Goal: Transaction & Acquisition: Purchase product/service

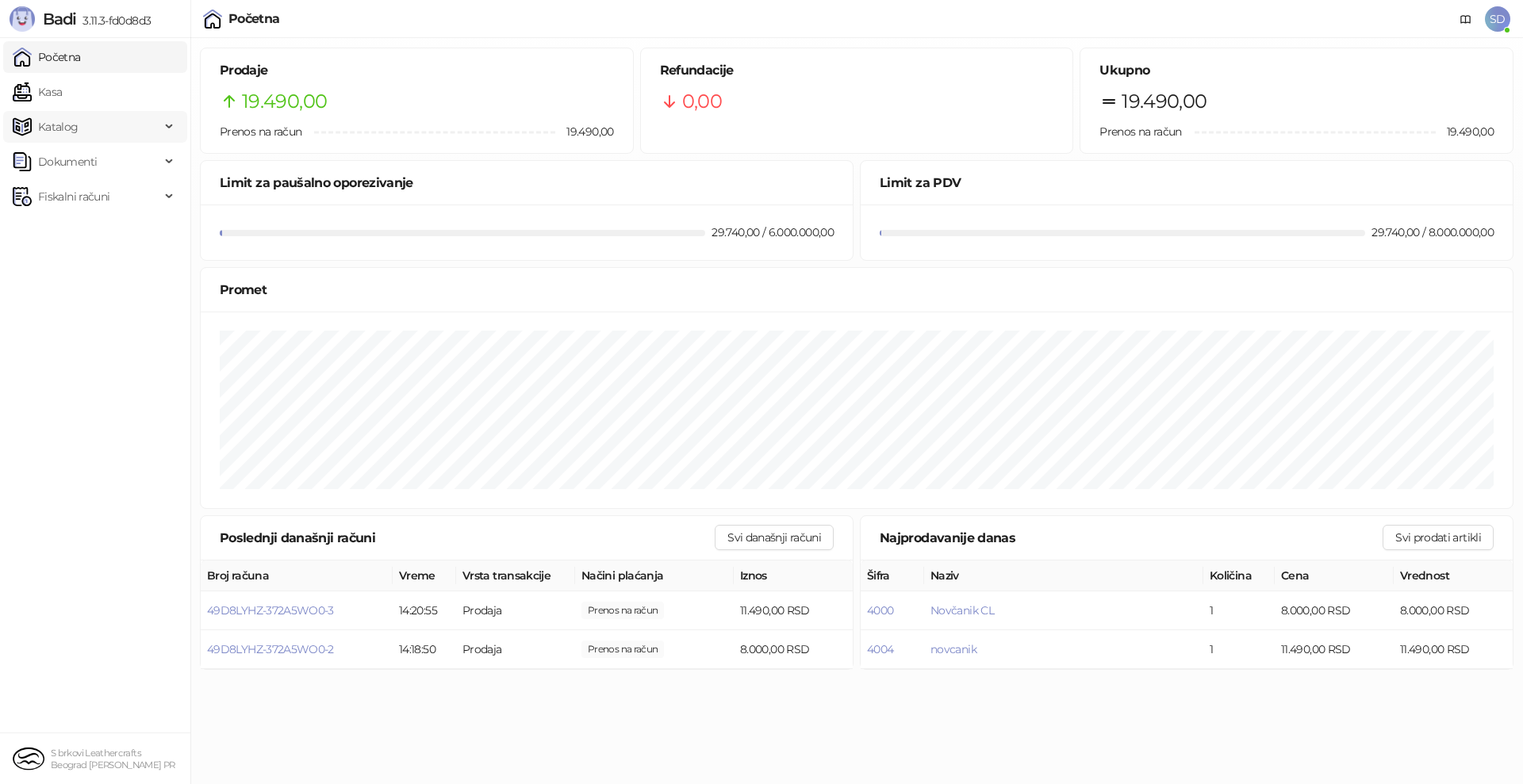
click at [89, 116] on span "Katalog" at bounding box center [86, 126] width 147 height 32
click at [62, 100] on link "Kasa" at bounding box center [36, 92] width 49 height 32
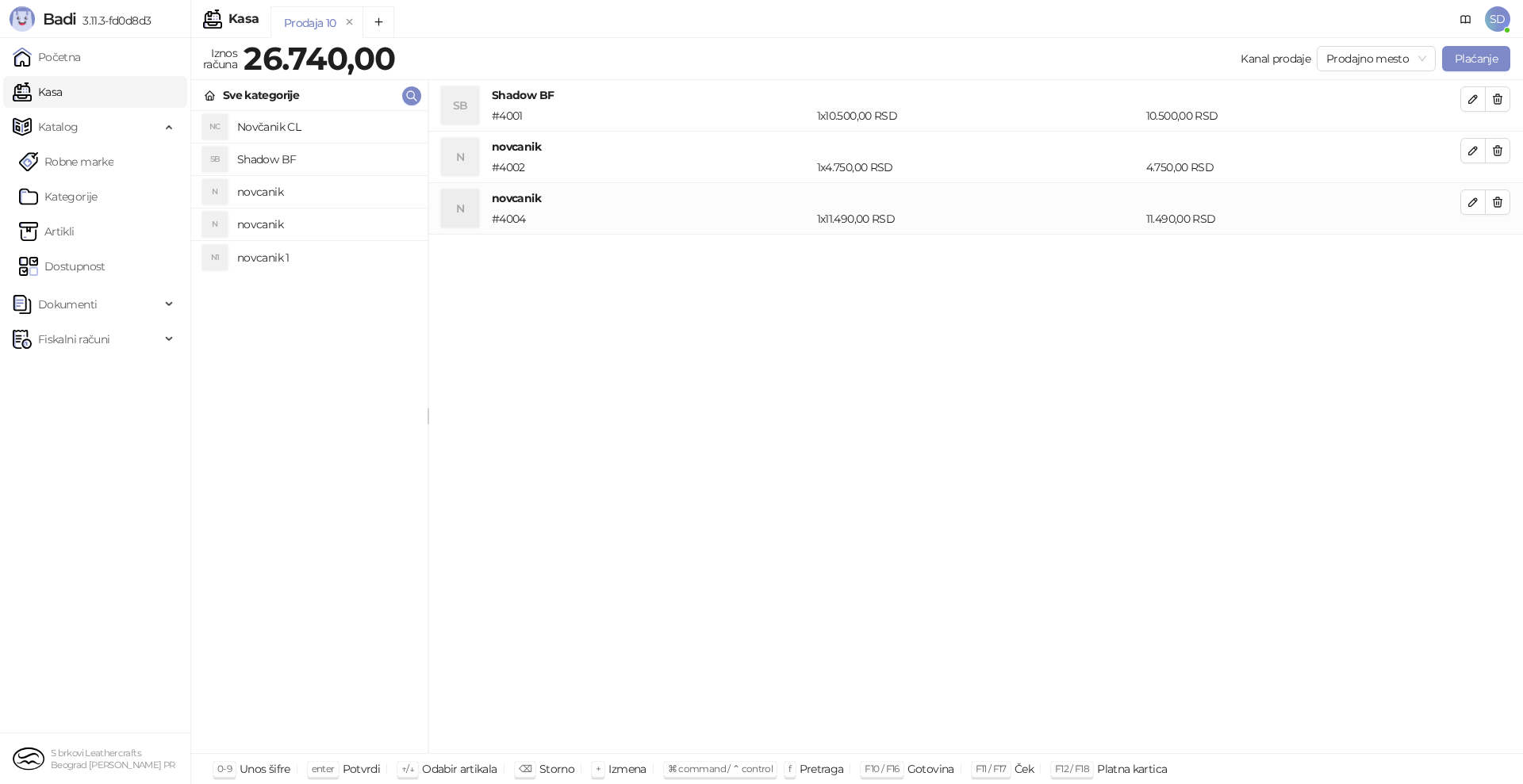
click at [269, 89] on div "Sve kategorije" at bounding box center [261, 95] width 76 height 17
click at [225, 343] on div "NC Novčanik CL SB Shadow BF N novcanik N novcanik N1 novcanik 1" at bounding box center [309, 432] width 236 height 643
click at [229, 95] on div "Sve kategorije" at bounding box center [261, 95] width 76 height 17
click at [75, 239] on link "Artikli" at bounding box center [47, 231] width 55 height 32
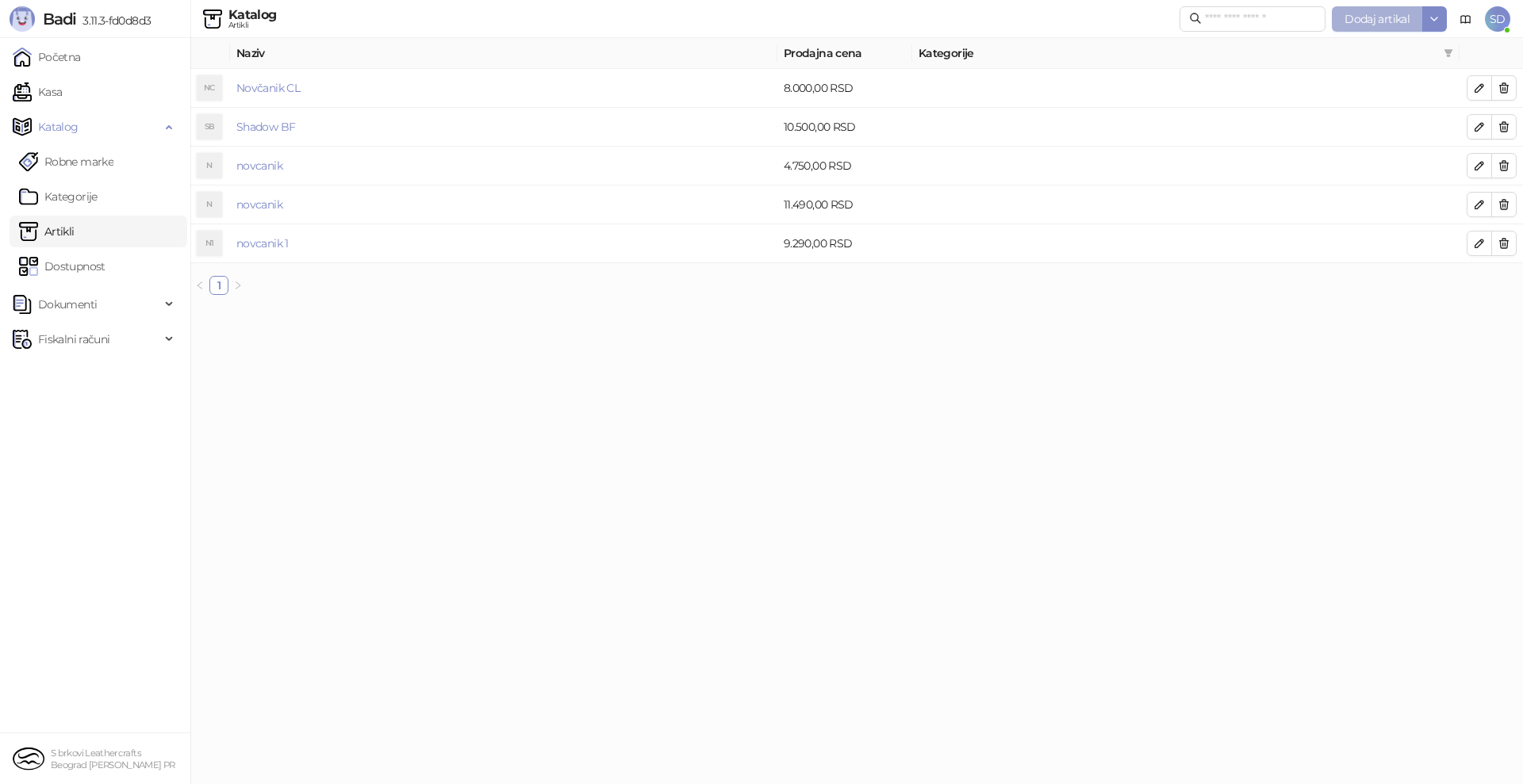
click at [1341, 13] on button "Dodaj artikal" at bounding box center [1377, 19] width 91 height 26
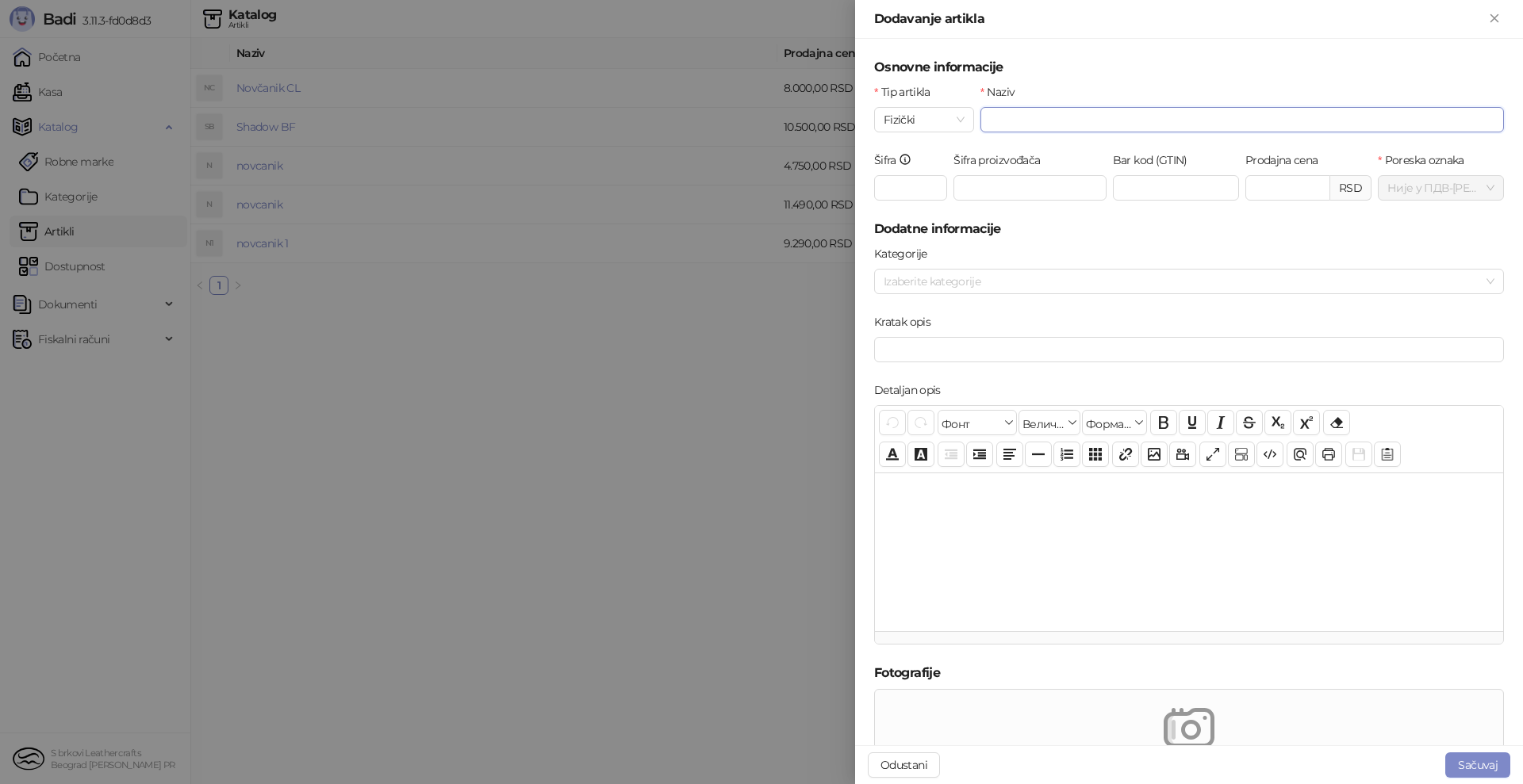
click at [996, 116] on input "Naziv" at bounding box center [1242, 119] width 524 height 26
click at [1062, 122] on input "**********" at bounding box center [1242, 119] width 524 height 26
type input "**********"
click at [898, 196] on input "Šifra" at bounding box center [911, 188] width 73 height 26
type input "****"
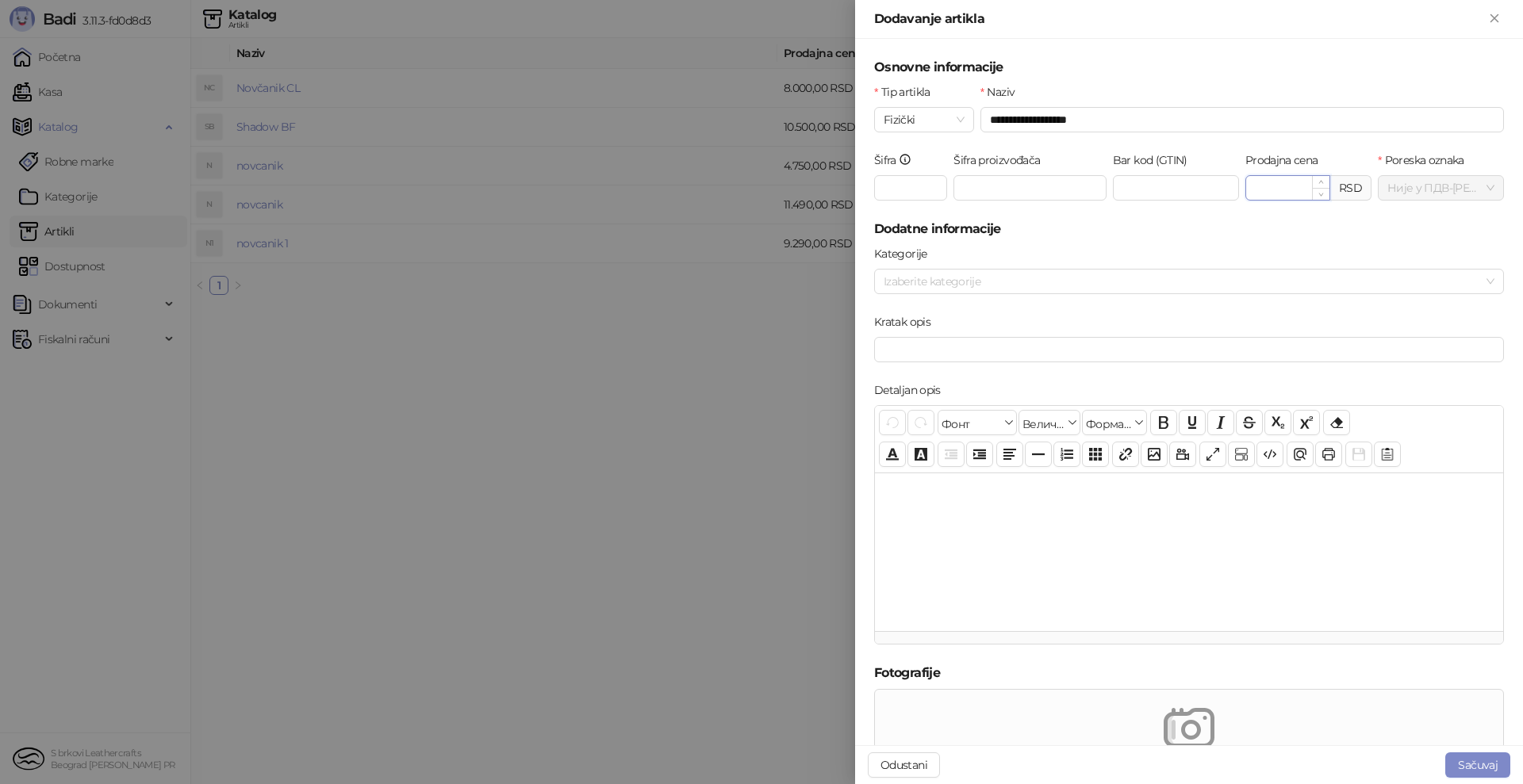
click at [1252, 188] on input "Prodajna cena" at bounding box center [1288, 187] width 83 height 24
type input "*******"
click at [1097, 258] on div "Kategorije" at bounding box center [1189, 257] width 630 height 24
click at [1463, 764] on button "Sačuvaj" at bounding box center [1478, 765] width 65 height 26
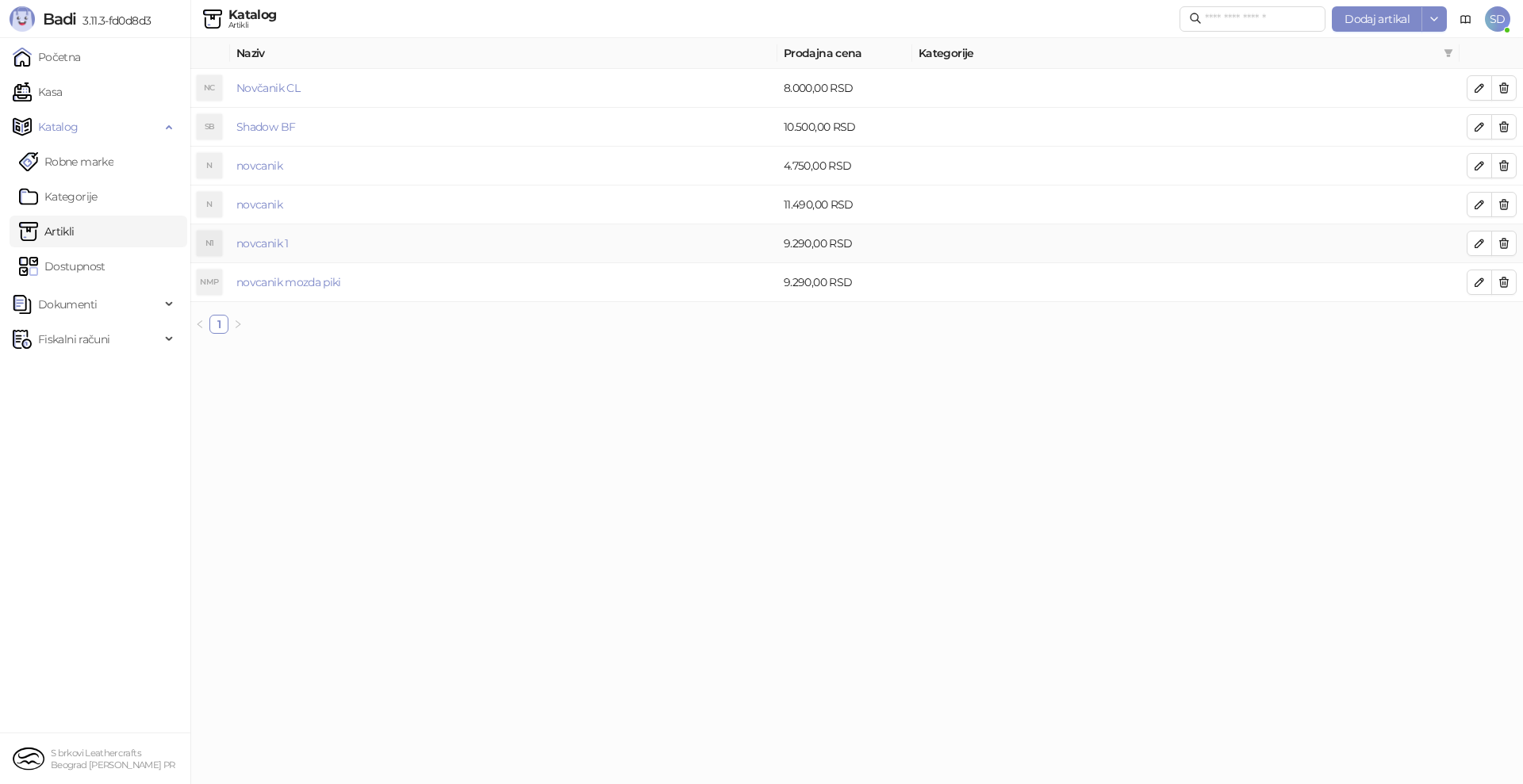
click at [719, 234] on td "novcanik 1" at bounding box center [504, 244] width 547 height 39
click at [1504, 247] on icon "button" at bounding box center [1504, 243] width 12 height 12
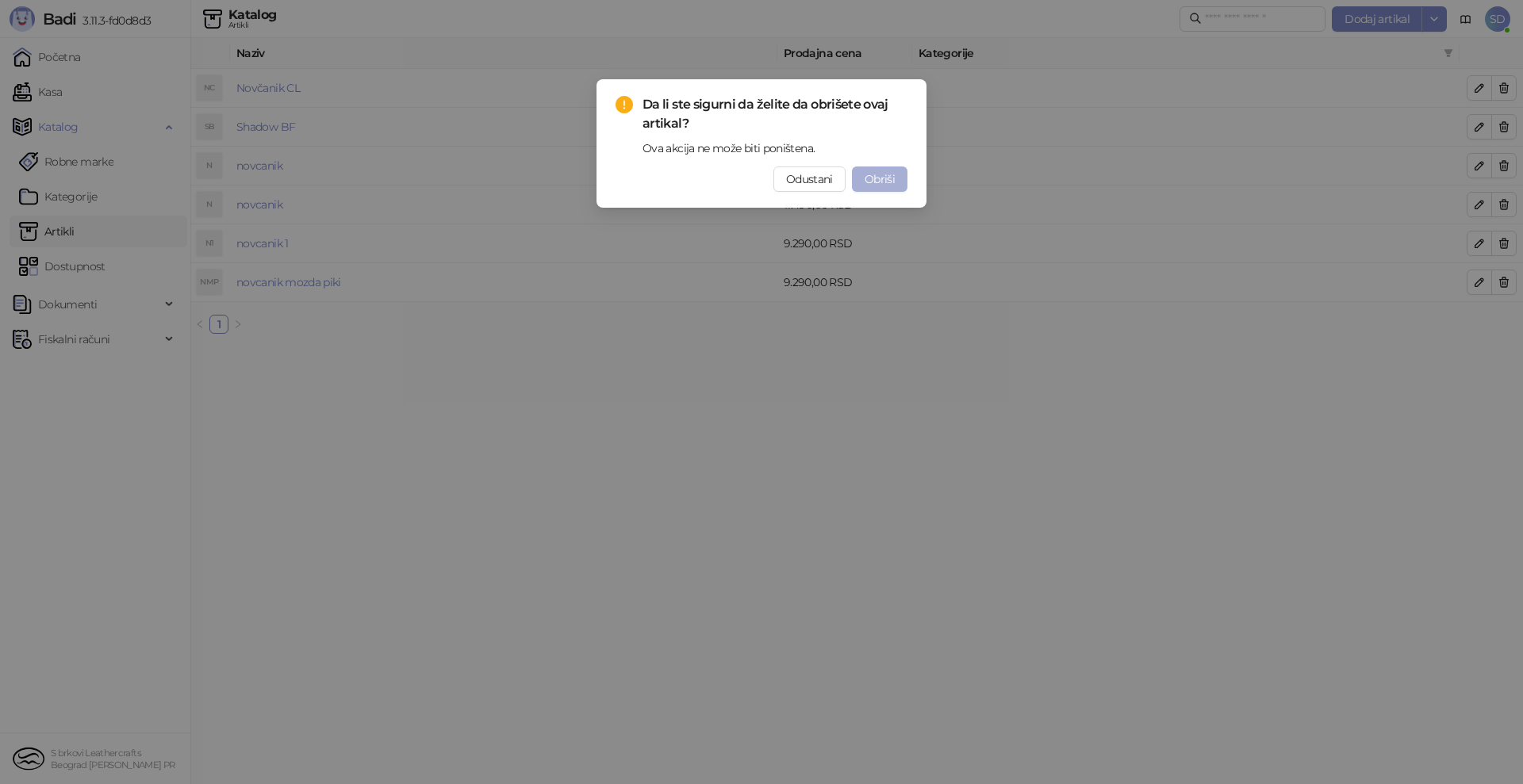
click at [871, 180] on span "Obriši" at bounding box center [880, 179] width 31 height 14
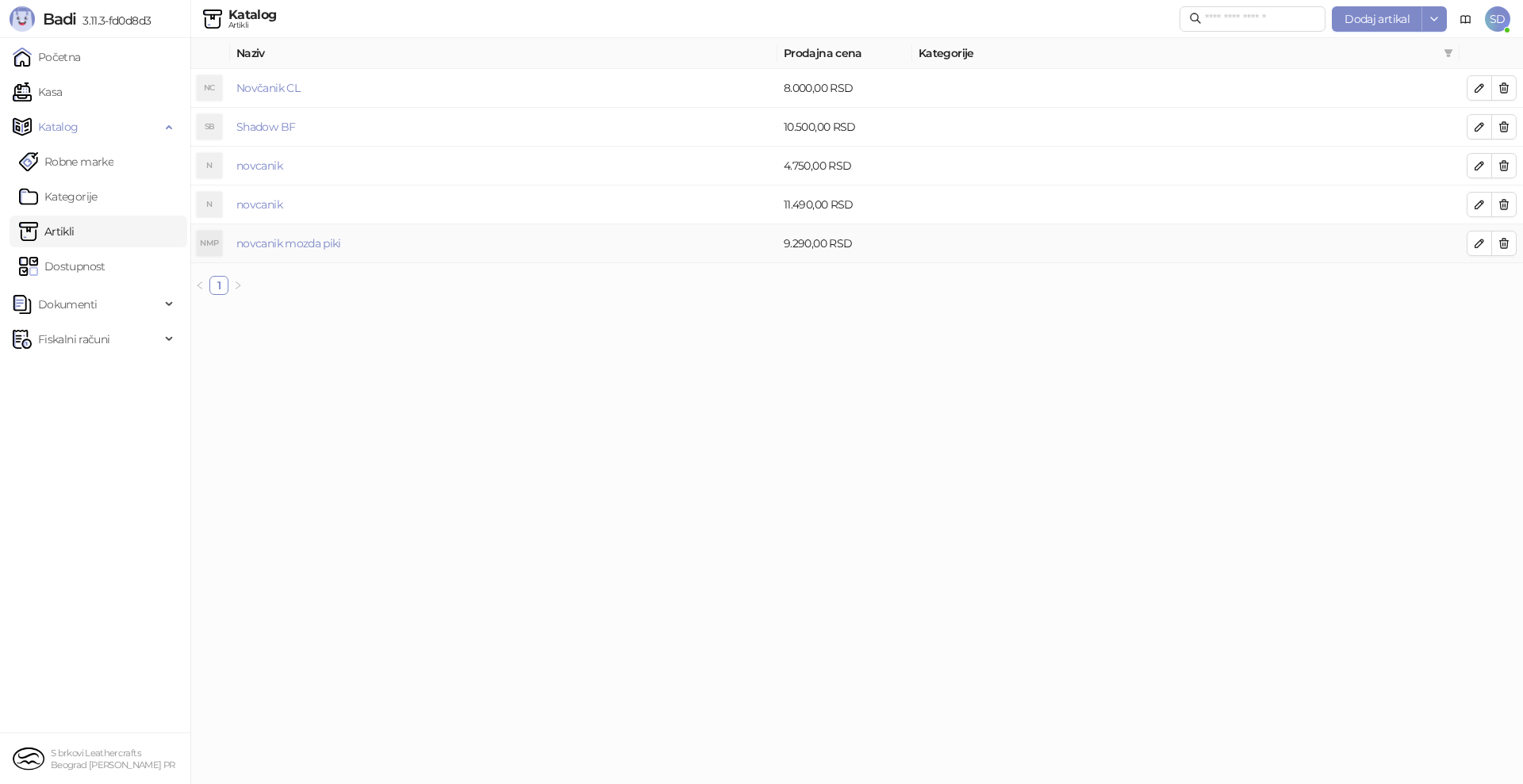
click at [848, 244] on td "9.290,00 RSD" at bounding box center [845, 244] width 135 height 39
click at [906, 259] on td "9.290,00 RSD" at bounding box center [845, 244] width 135 height 39
click at [62, 102] on link "Kasa" at bounding box center [36, 92] width 49 height 32
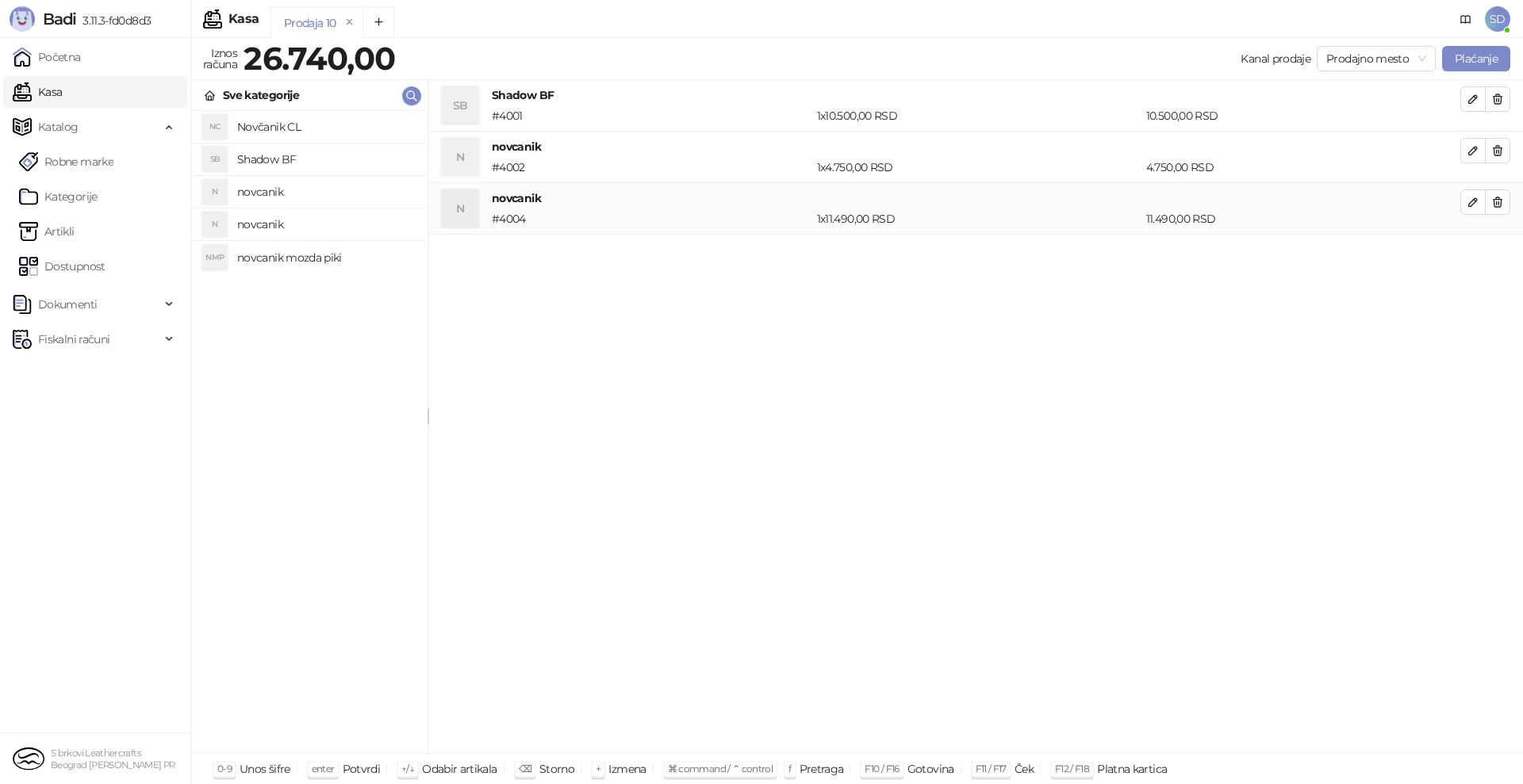
click at [269, 253] on h4 "novcanik mozda piki" at bounding box center [326, 258] width 178 height 26
click at [1479, 60] on button "Plaćanje" at bounding box center [1476, 58] width 68 height 26
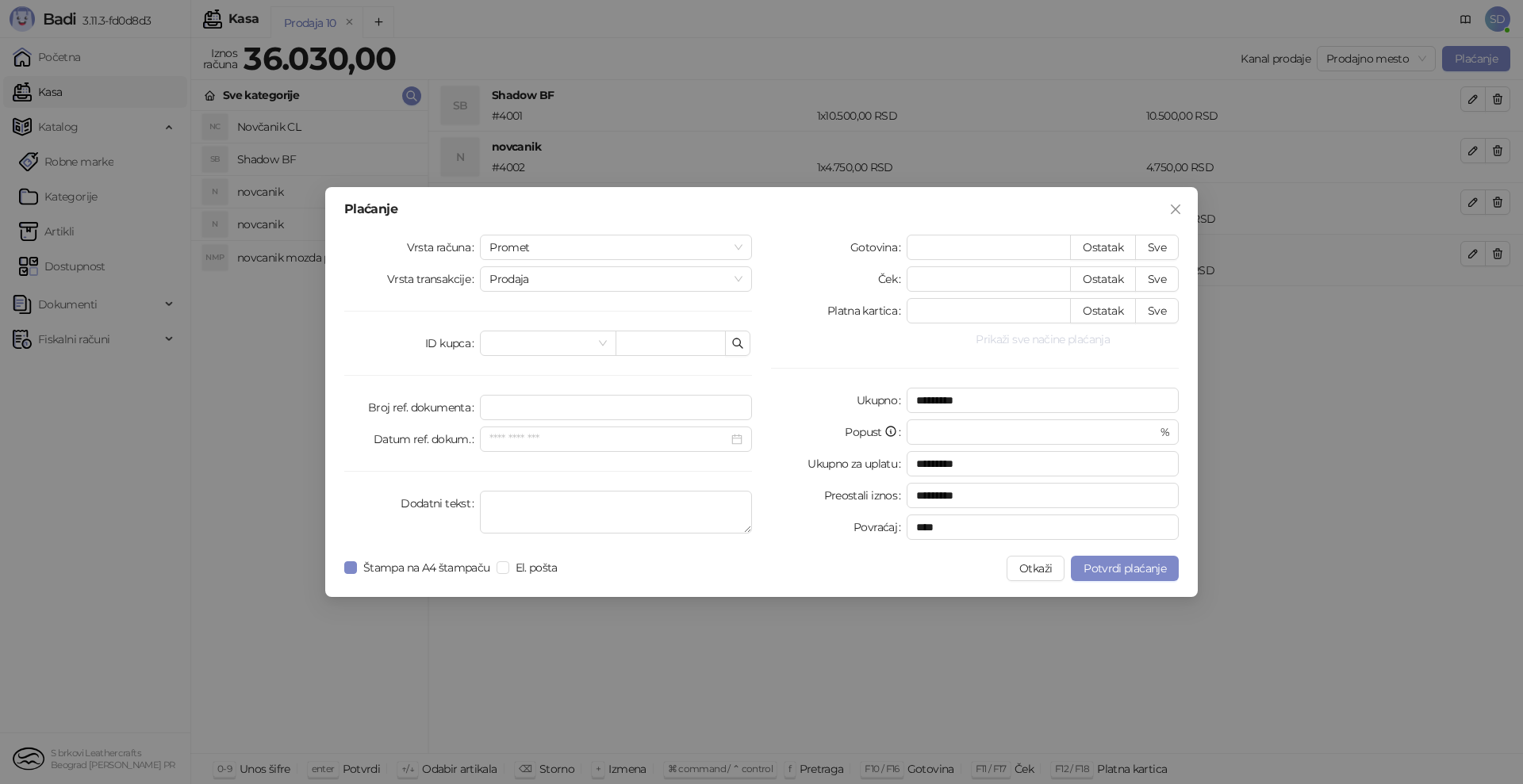
click at [1074, 334] on button "Prikaži sve načine plaćanja" at bounding box center [1042, 339] width 272 height 19
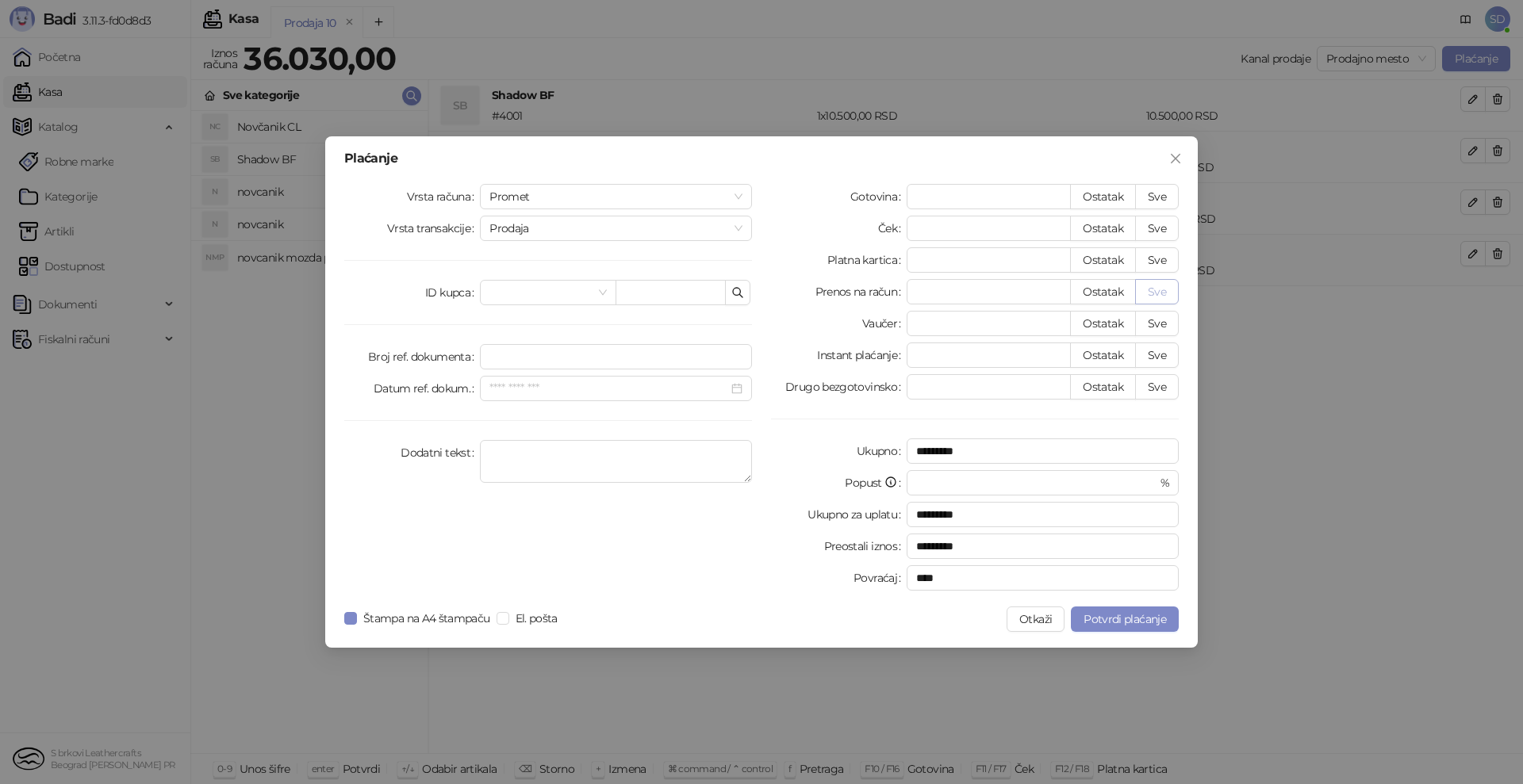
click at [1157, 290] on button "Sve" at bounding box center [1157, 291] width 44 height 26
type input "*****"
type input "****"
click at [1171, 170] on button "Close" at bounding box center [1175, 159] width 26 height 26
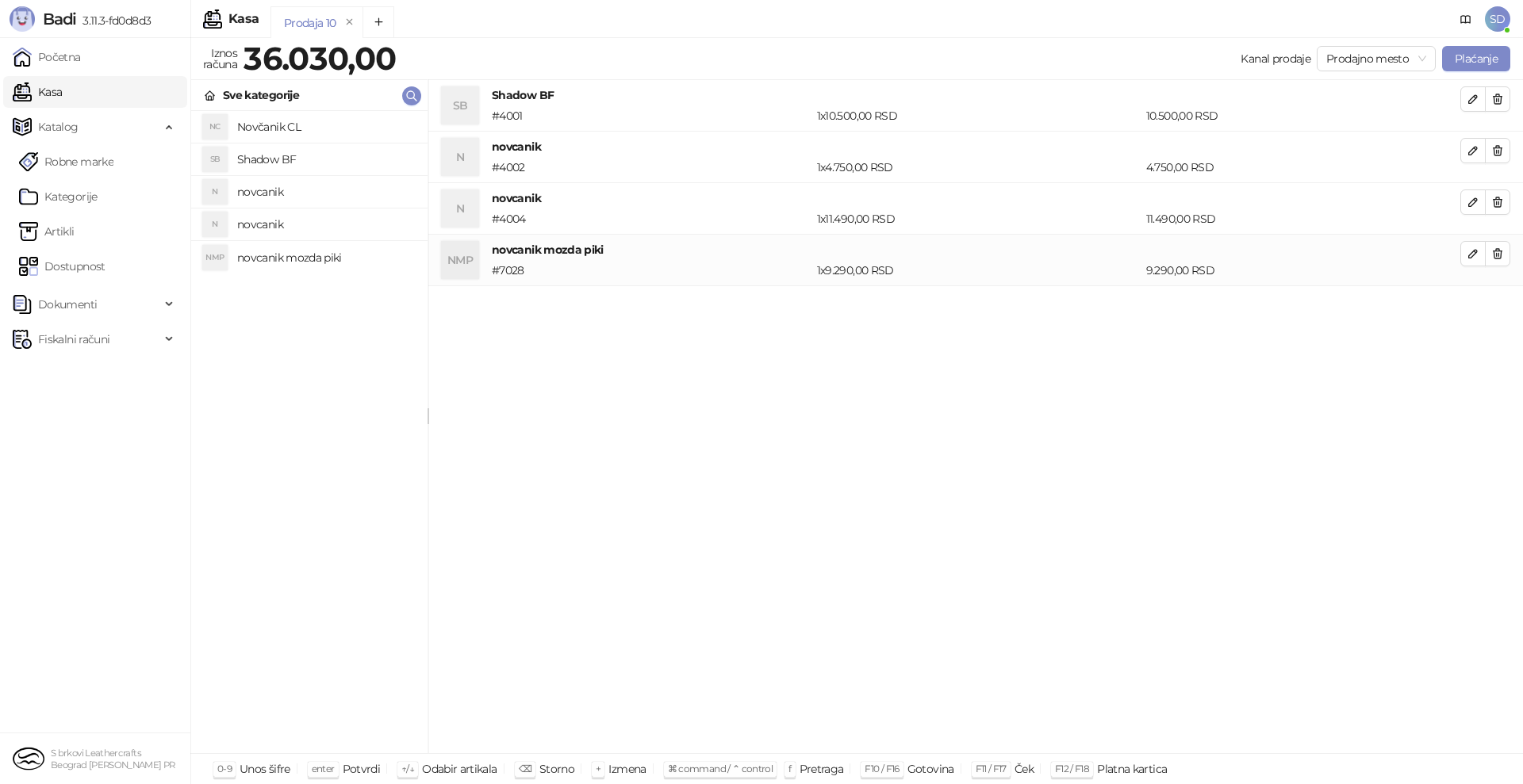
click at [1081, 276] on div "1 x 9.290,00 RSD" at bounding box center [978, 270] width 330 height 17
click at [1454, 53] on button "Plaćanje" at bounding box center [1476, 58] width 68 height 26
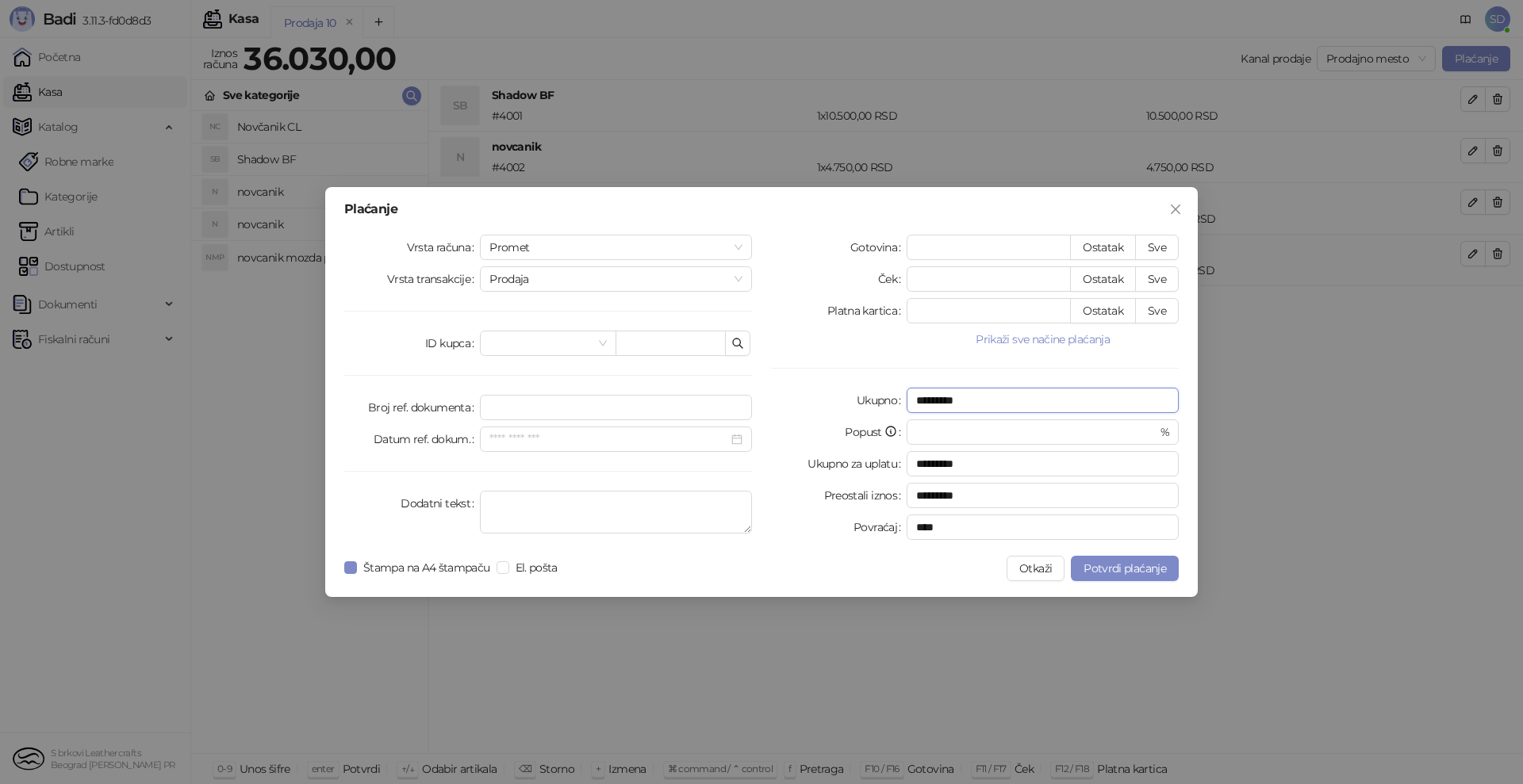
click at [1035, 400] on input "*********" at bounding box center [1042, 400] width 272 height 26
click at [974, 407] on input "*********" at bounding box center [1042, 400] width 272 height 26
click at [1182, 206] on icon "close" at bounding box center [1175, 209] width 12 height 12
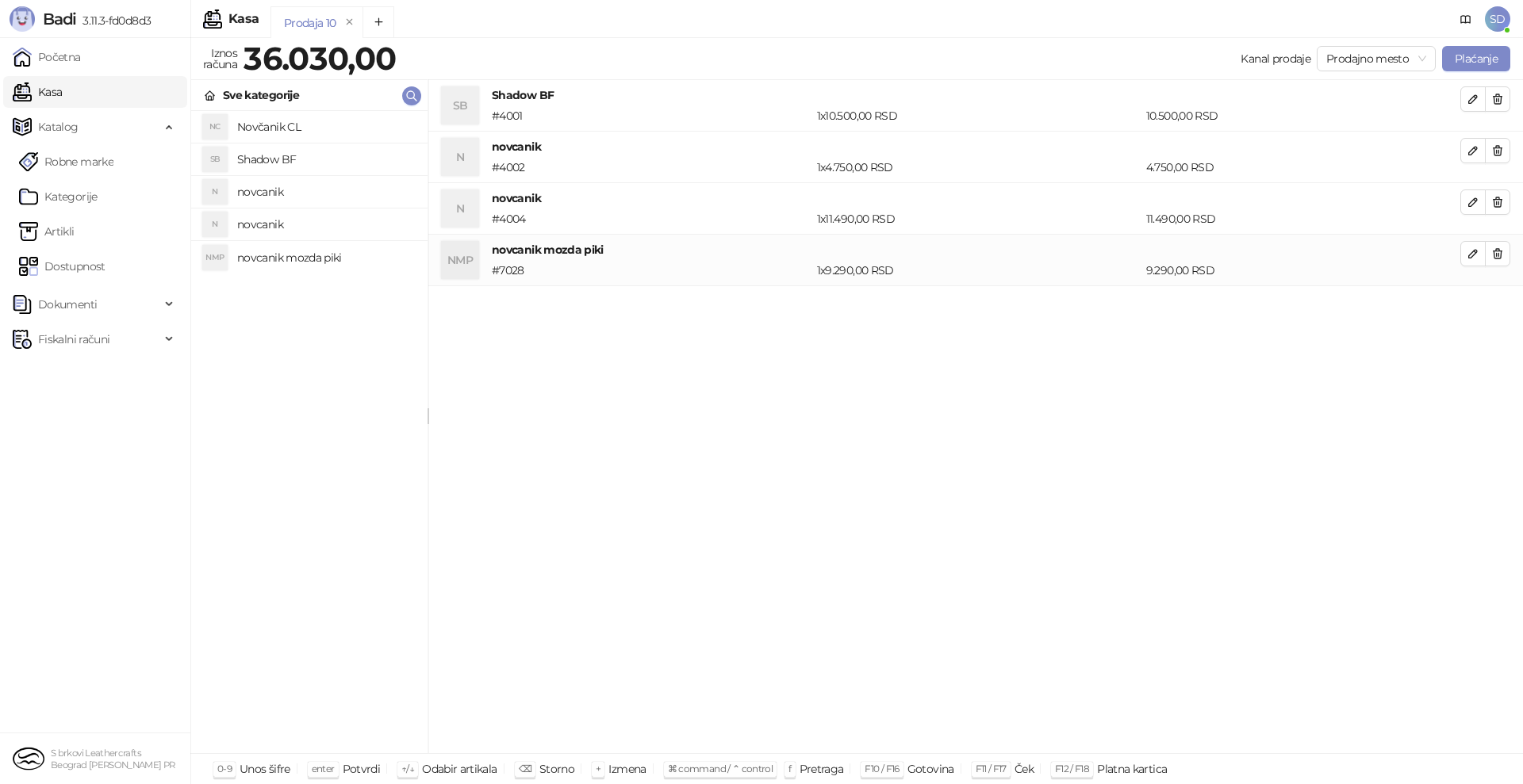
click at [647, 255] on h4 "novcanik mozda piki" at bounding box center [976, 249] width 969 height 17
click at [75, 237] on link "Artikli" at bounding box center [47, 231] width 55 height 32
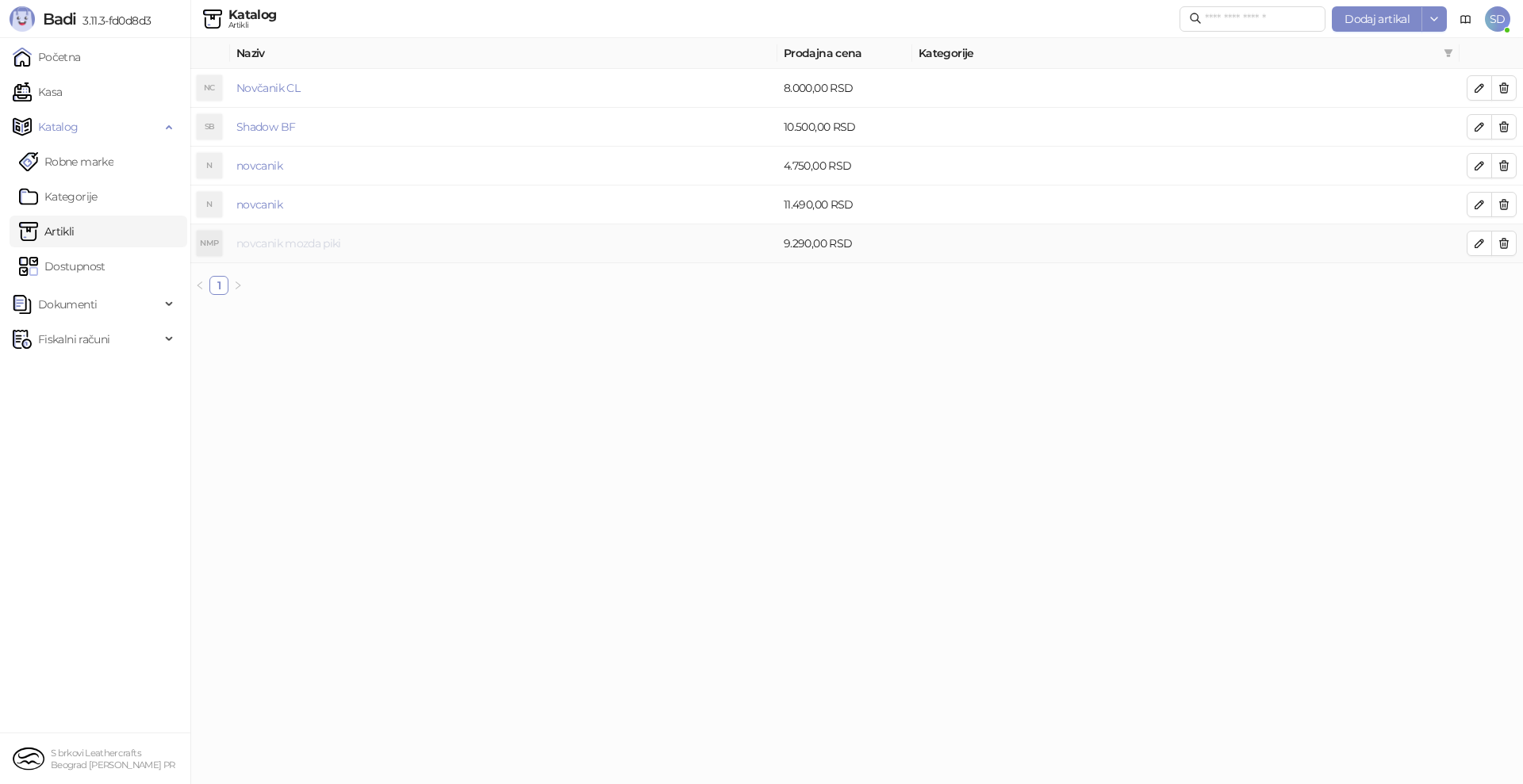
click at [296, 246] on link "novcanik mozda piki" at bounding box center [289, 243] width 105 height 14
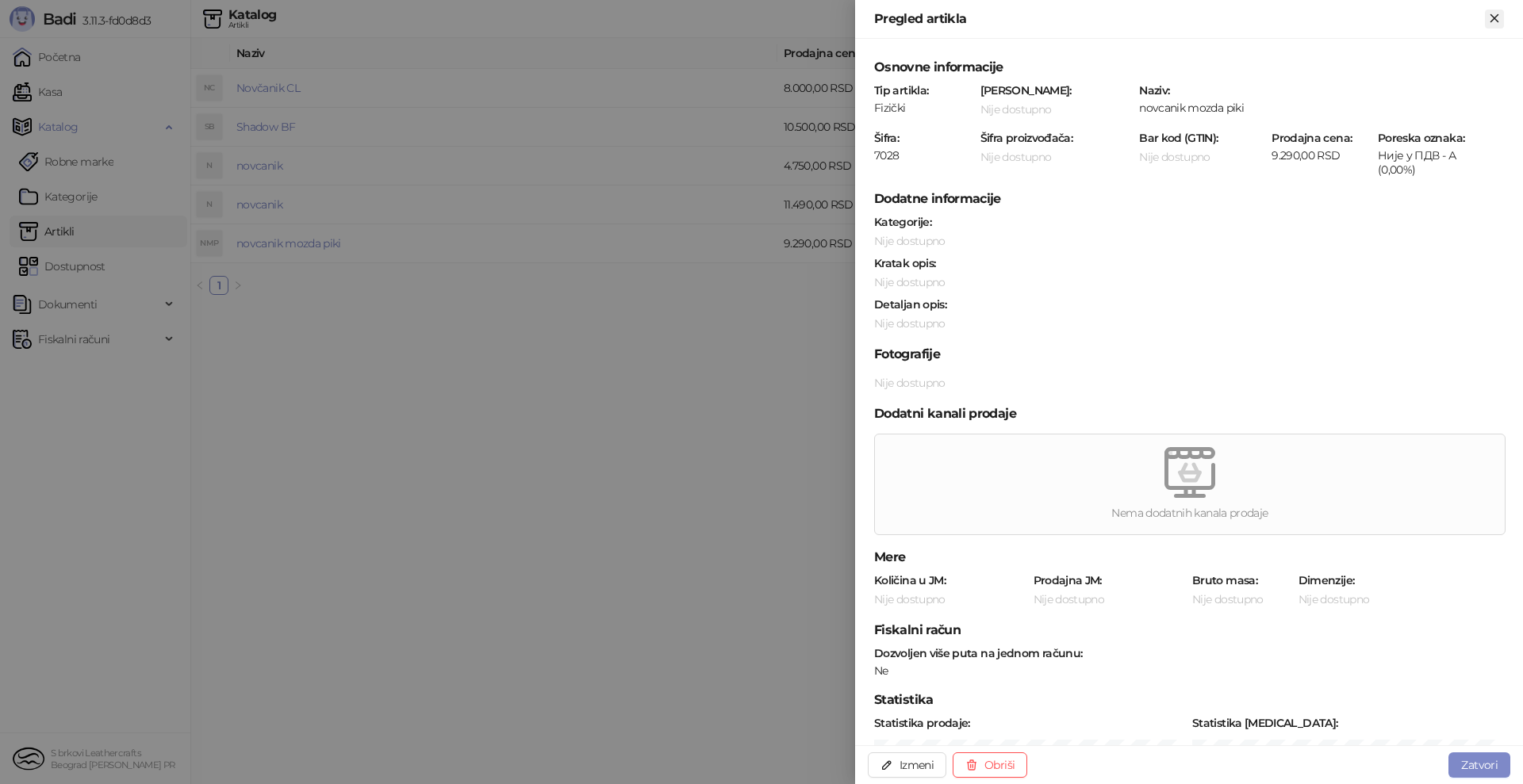
click at [1500, 18] on icon "Zatvori" at bounding box center [1494, 18] width 14 height 14
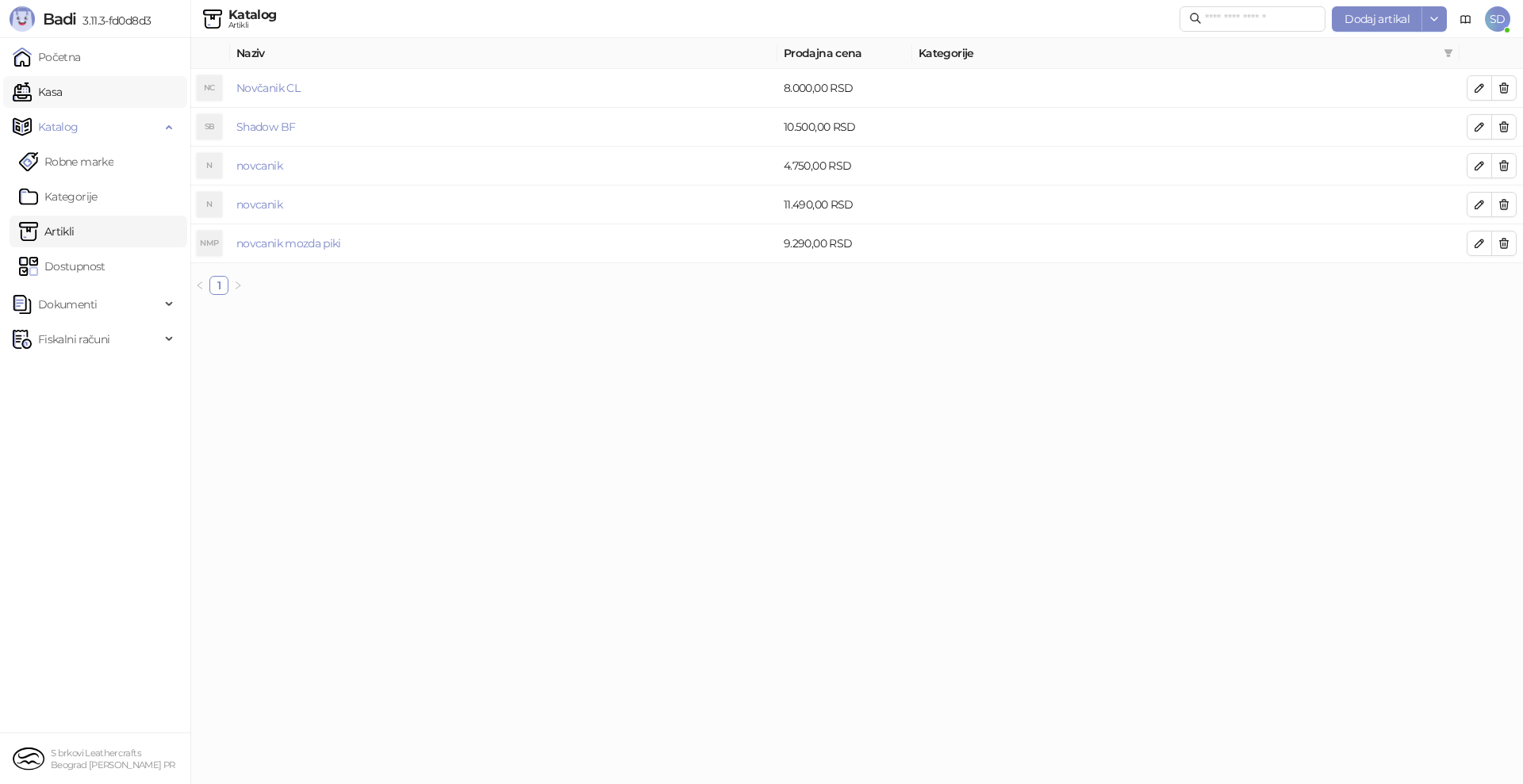
click at [62, 101] on link "Kasa" at bounding box center [36, 92] width 49 height 32
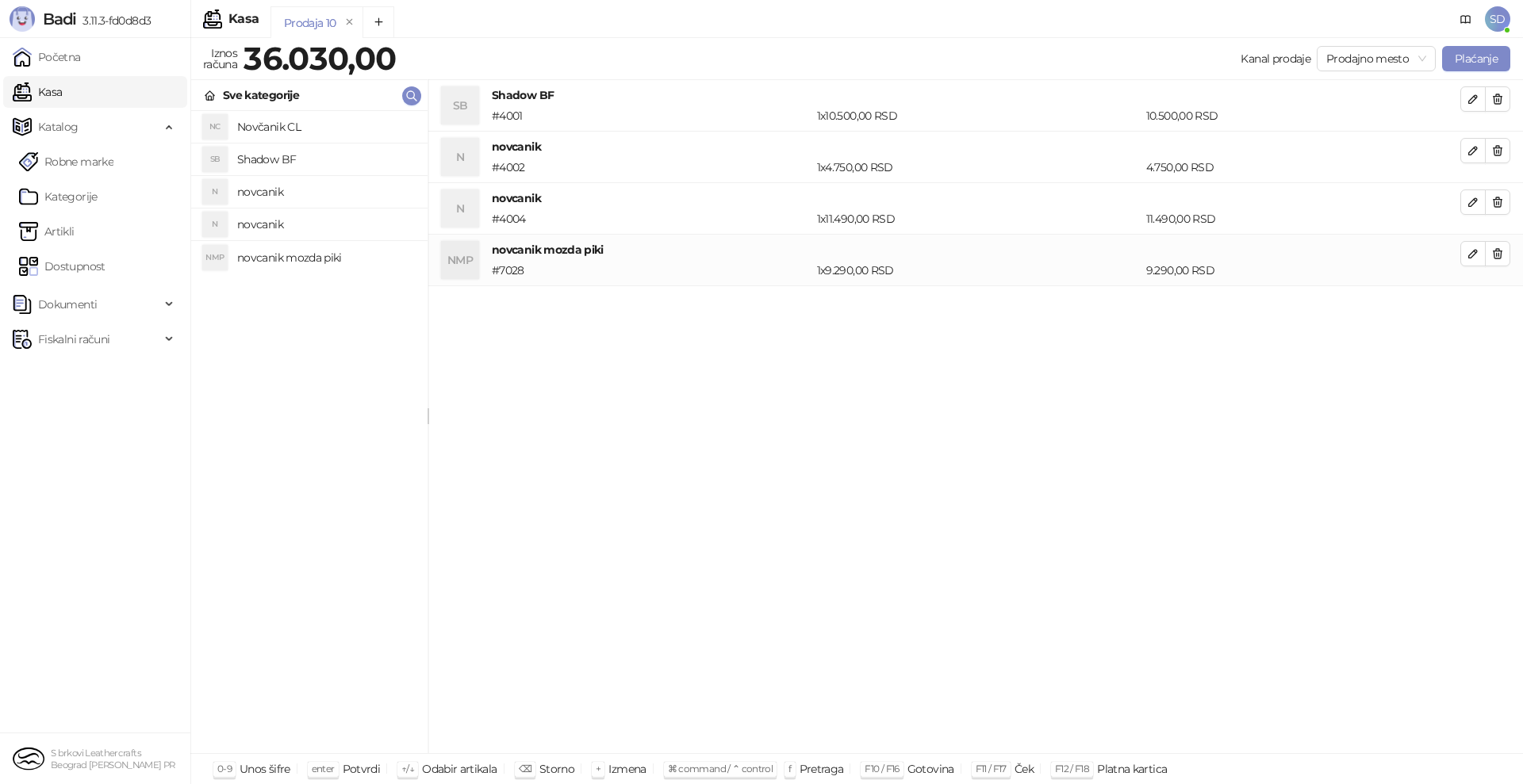
click at [269, 256] on h4 "novcanik mozda piki" at bounding box center [326, 258] width 178 height 26
click at [300, 129] on h4 "Novčanik CL" at bounding box center [326, 127] width 178 height 26
click at [1501, 307] on icon "button" at bounding box center [1498, 306] width 9 height 10
click at [1499, 203] on icon "button" at bounding box center [1498, 202] width 9 height 10
click at [1498, 158] on span "button" at bounding box center [1497, 150] width 12 height 15
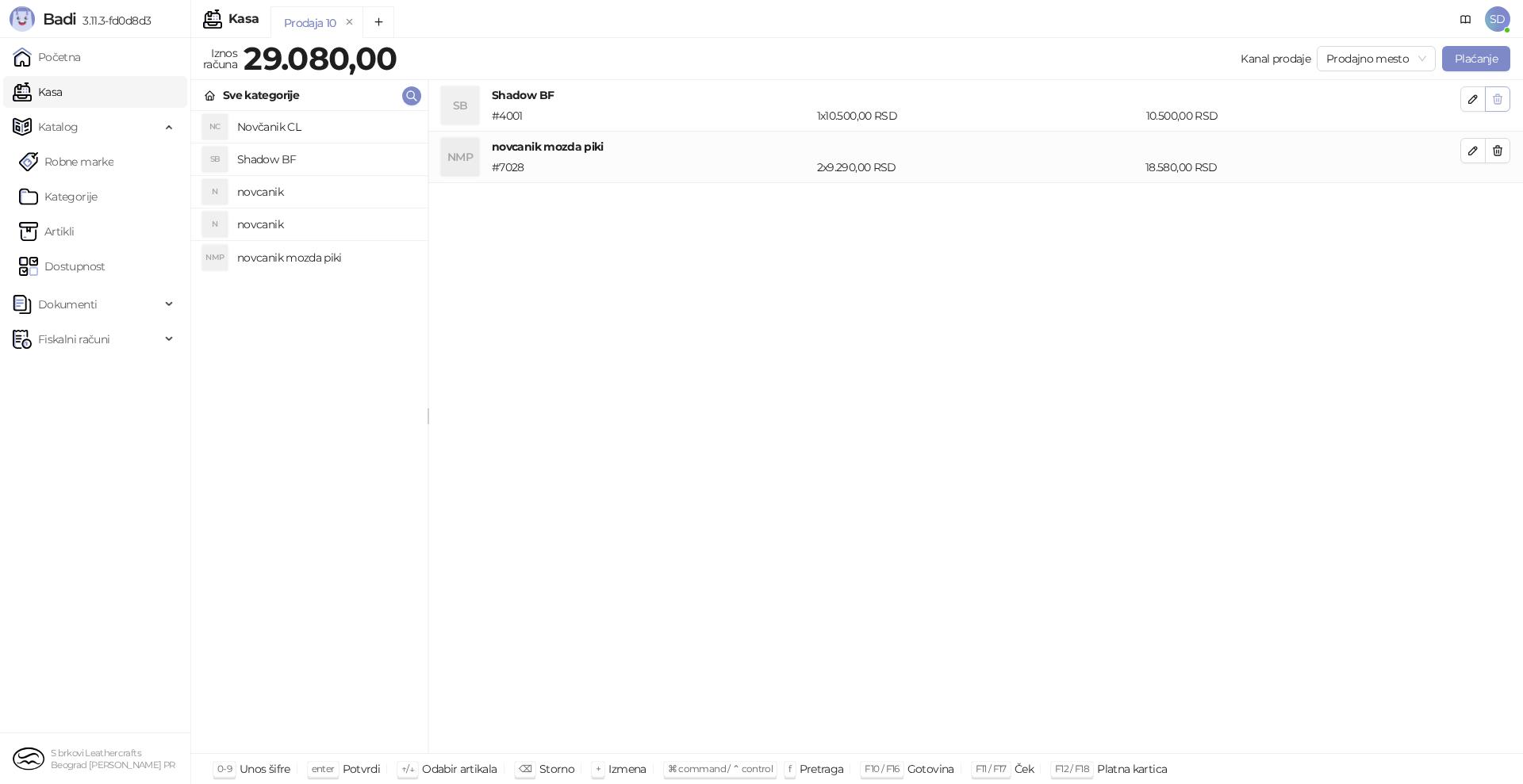
click at [1500, 106] on span "button" at bounding box center [1497, 98] width 12 height 15
click at [917, 115] on div "2 x 9.290,00 RSD" at bounding box center [978, 116] width 329 height 17
click at [1503, 95] on icon "button" at bounding box center [1497, 98] width 12 height 12
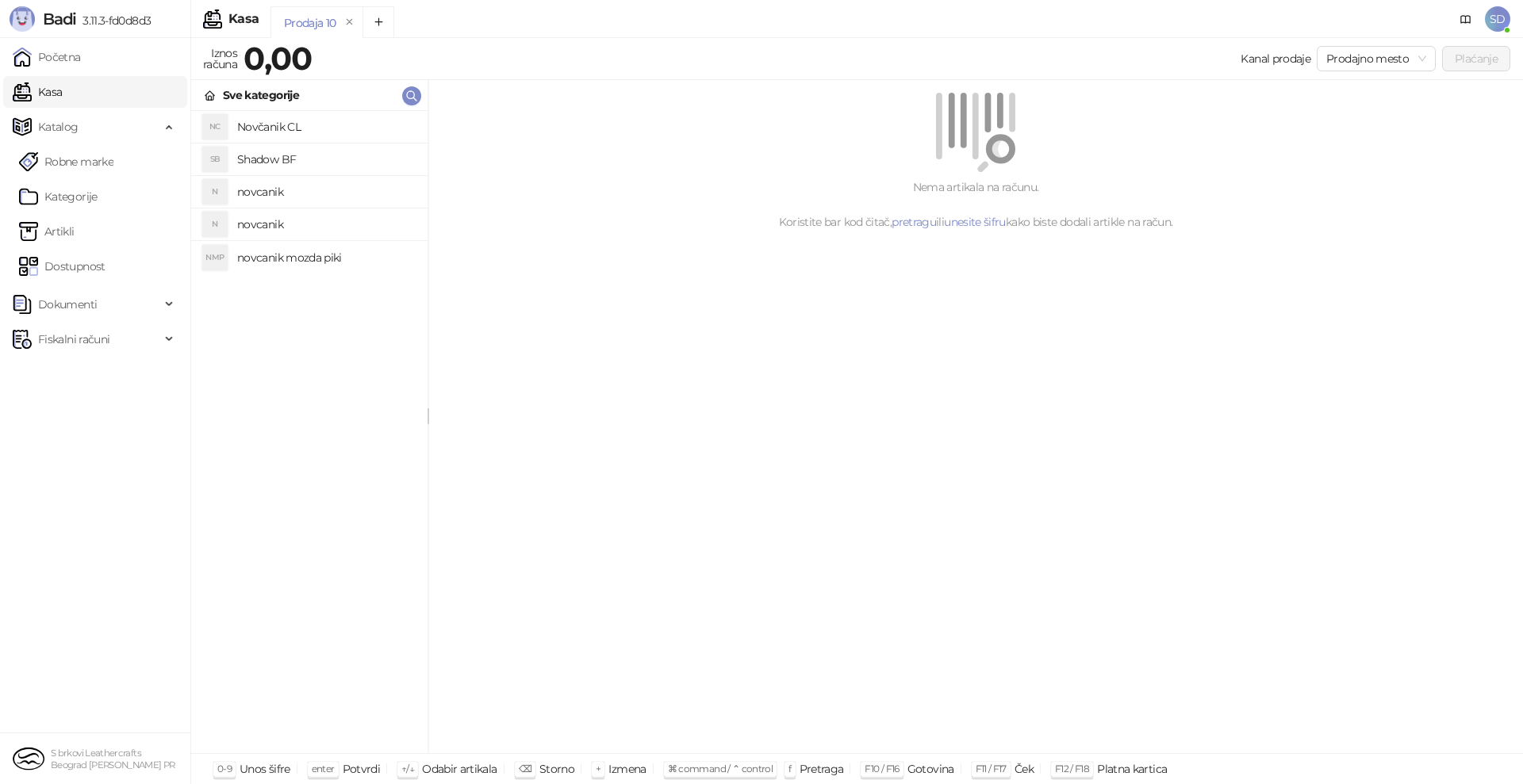
click at [325, 262] on h4 "novcanik mozda piki" at bounding box center [326, 258] width 178 height 26
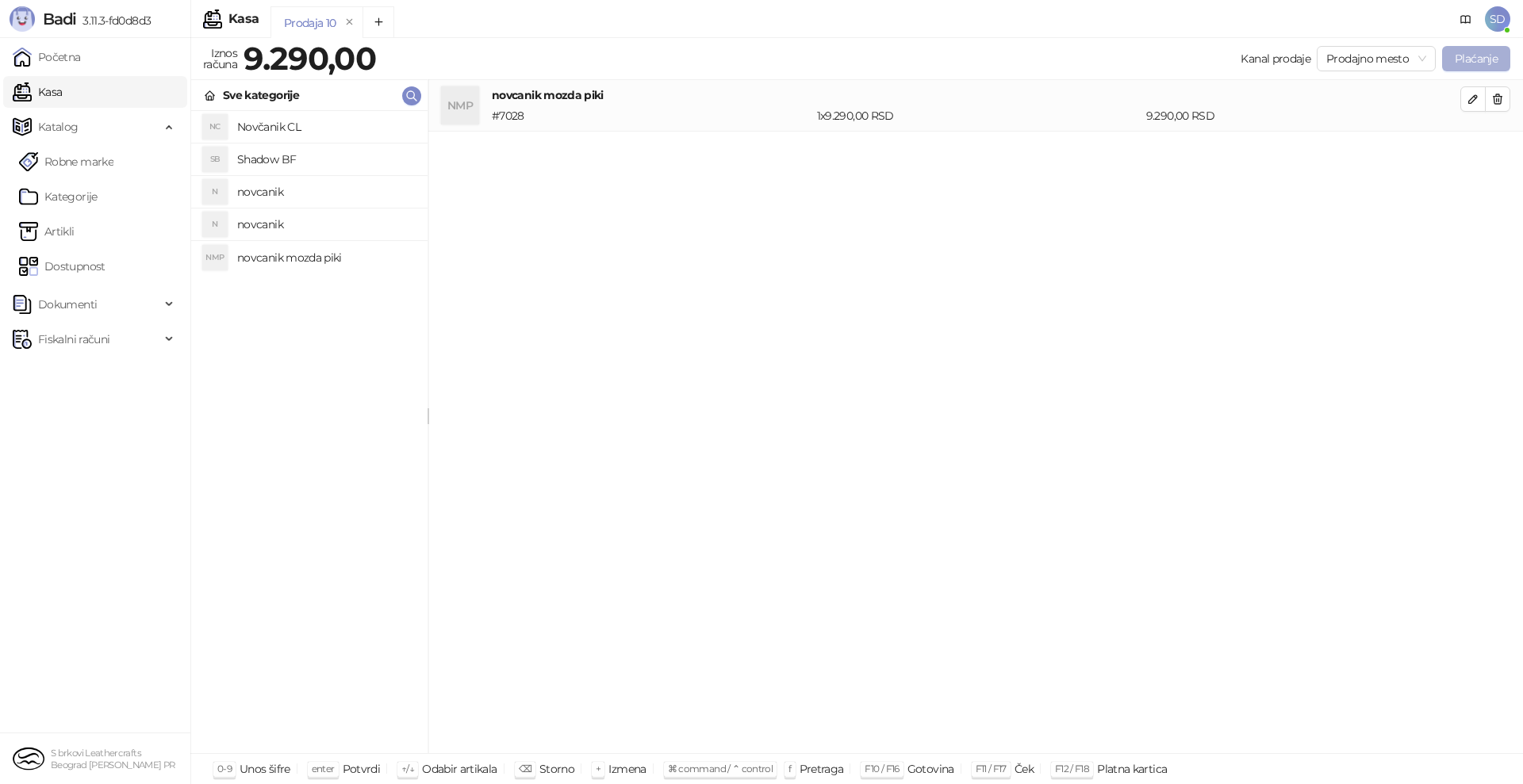
click at [1460, 53] on button "Plaćanje" at bounding box center [1476, 58] width 68 height 26
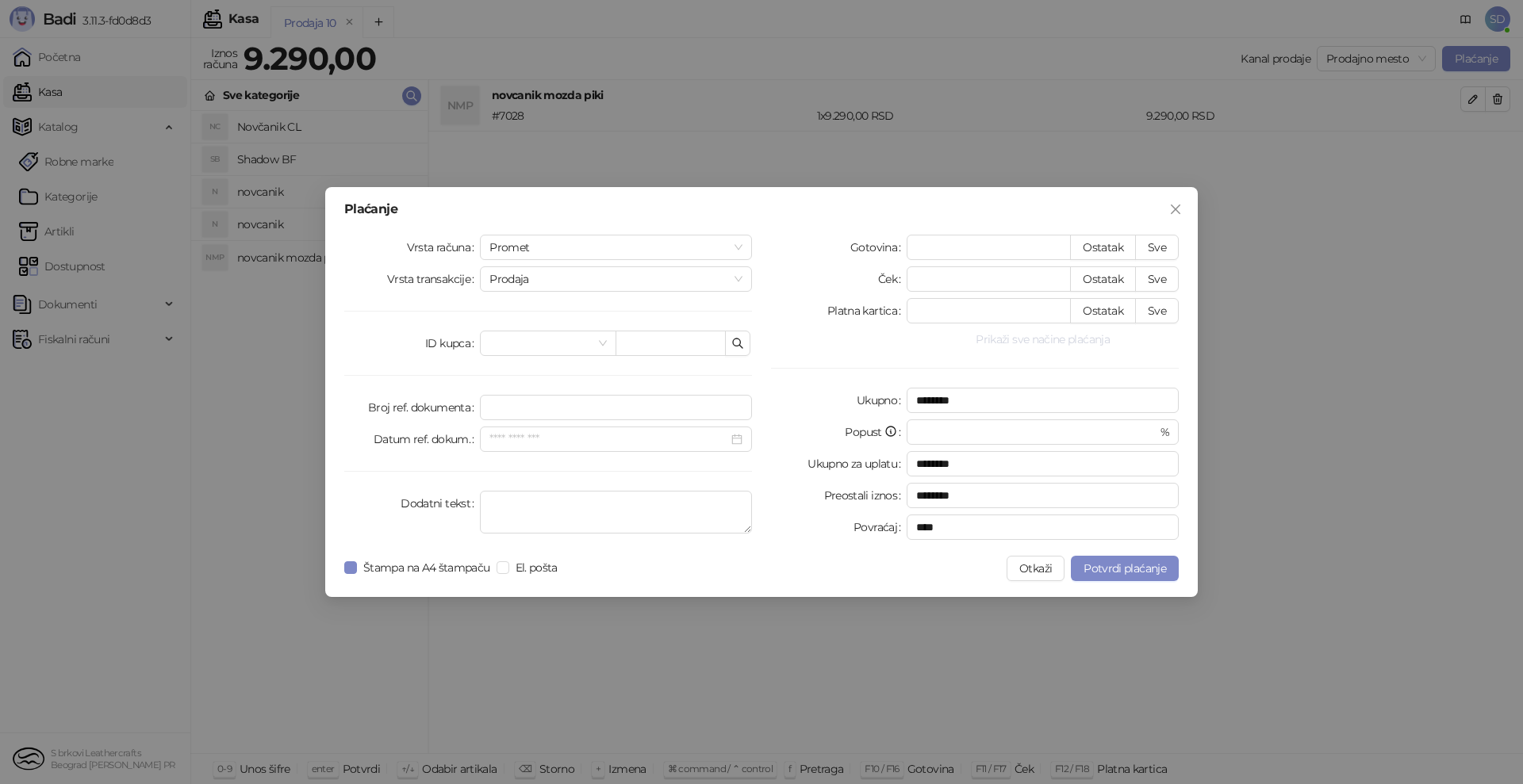
click at [1072, 344] on button "Prikaži sve načine plaćanja" at bounding box center [1042, 339] width 272 height 19
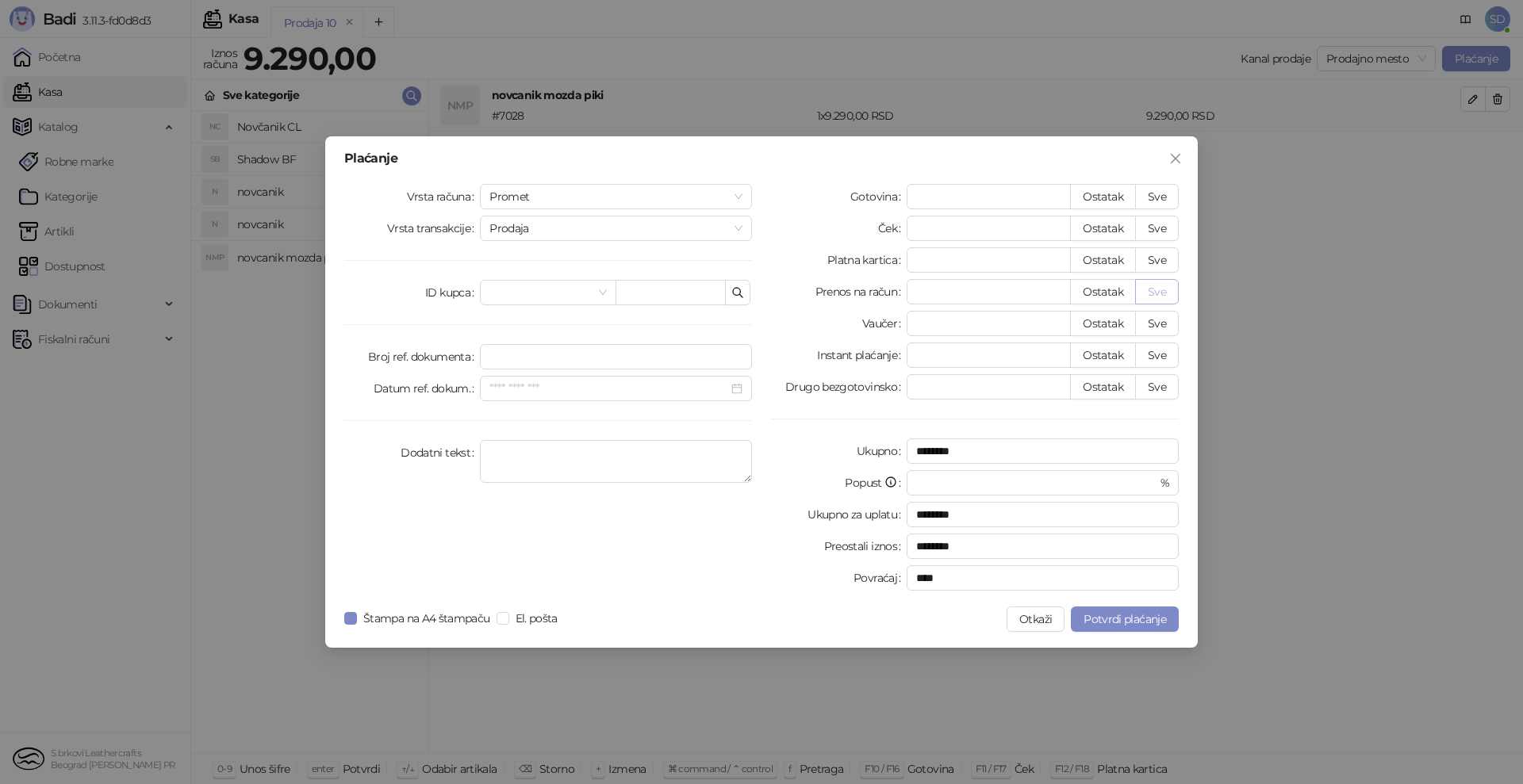
click at [1163, 293] on button "Sve" at bounding box center [1157, 291] width 44 height 26
type input "****"
click at [1121, 629] on button "Potvrdi plaćanje" at bounding box center [1125, 619] width 108 height 26
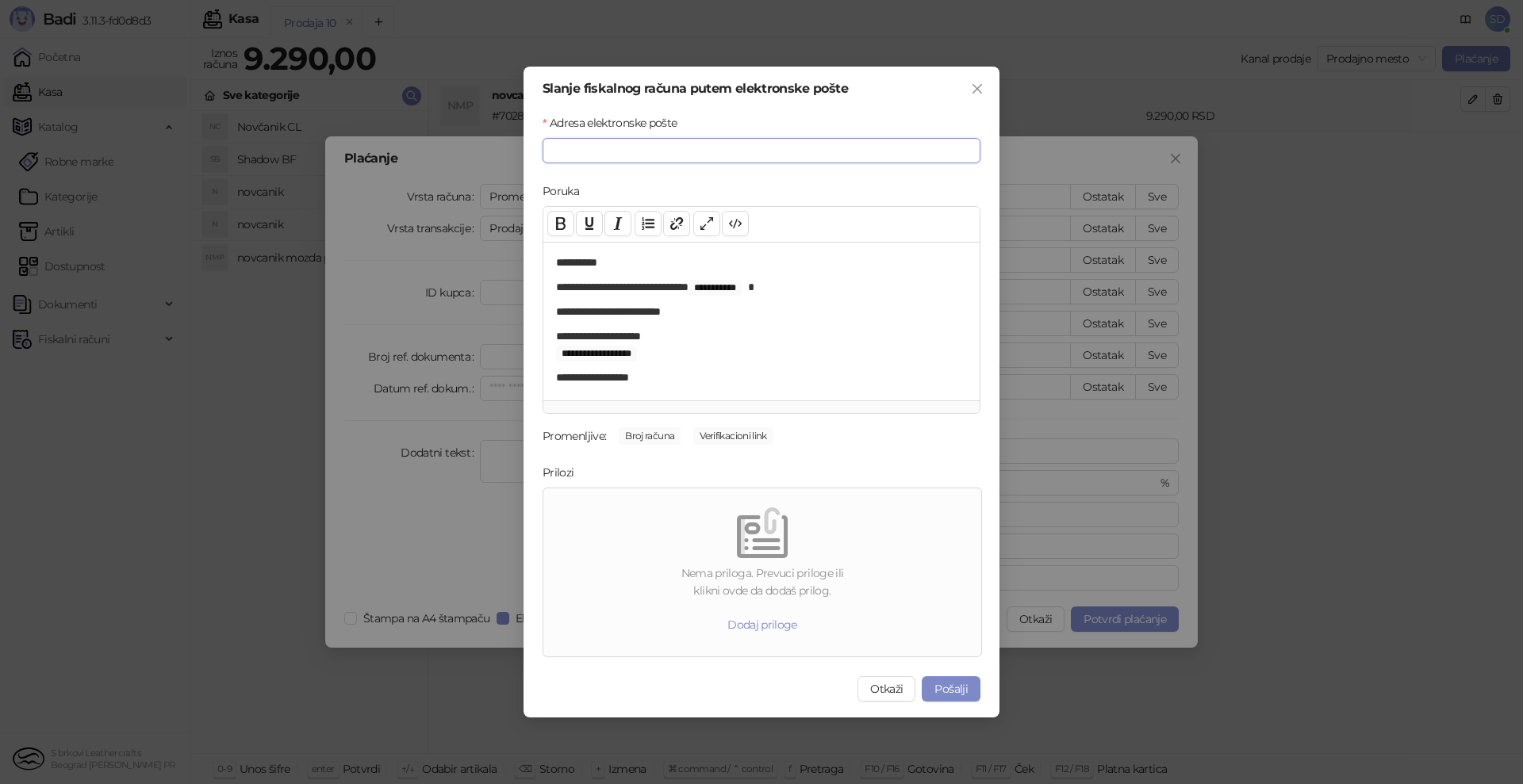
click at [659, 157] on input "Adresa elektronske pošte" at bounding box center [762, 150] width 438 height 26
type input "**********"
click at [944, 689] on button "Pošalji" at bounding box center [951, 689] width 58 height 26
